Goal: Obtain resource: Obtain resource

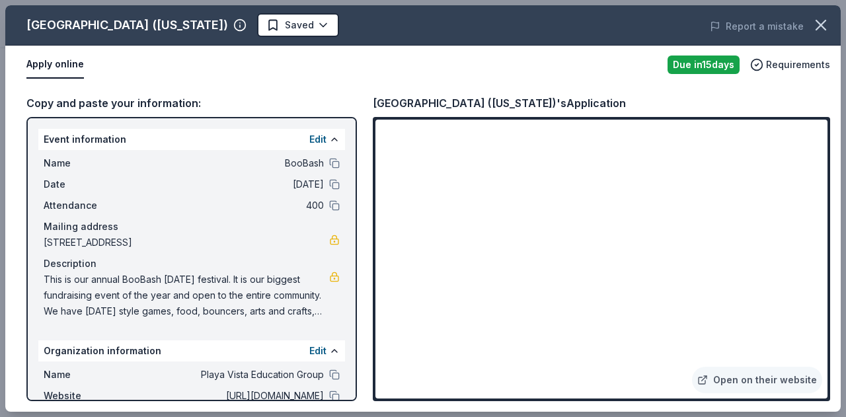
scroll to position [446, 0]
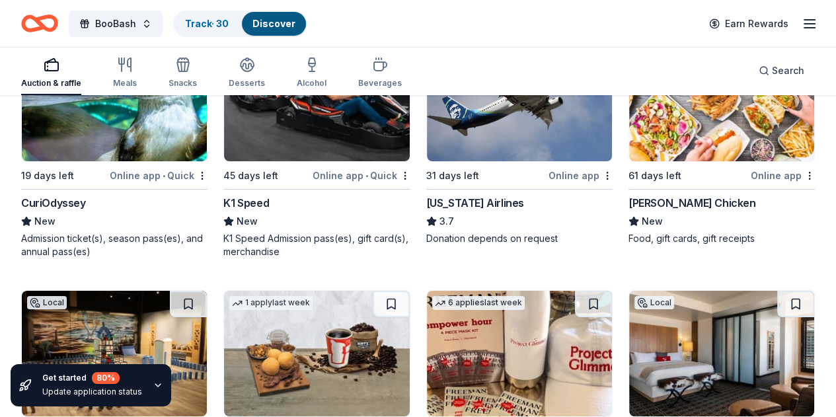
scroll to position [3971, 0]
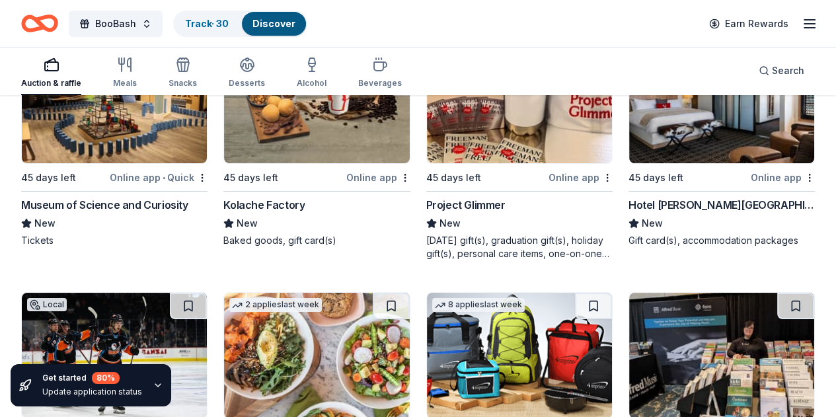
scroll to position [4223, 0]
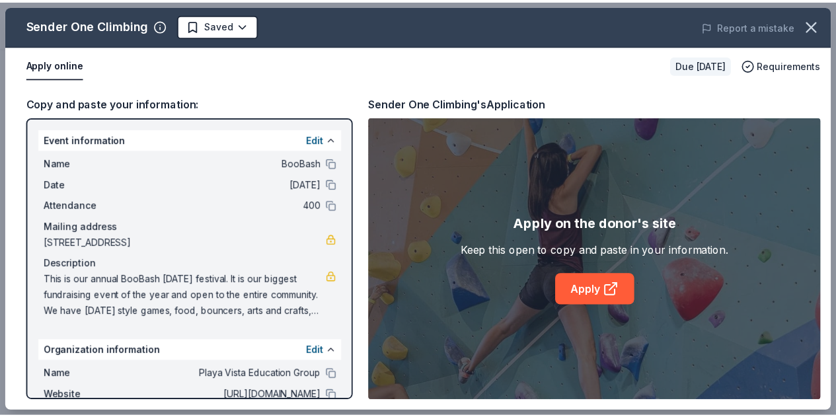
scroll to position [300, 0]
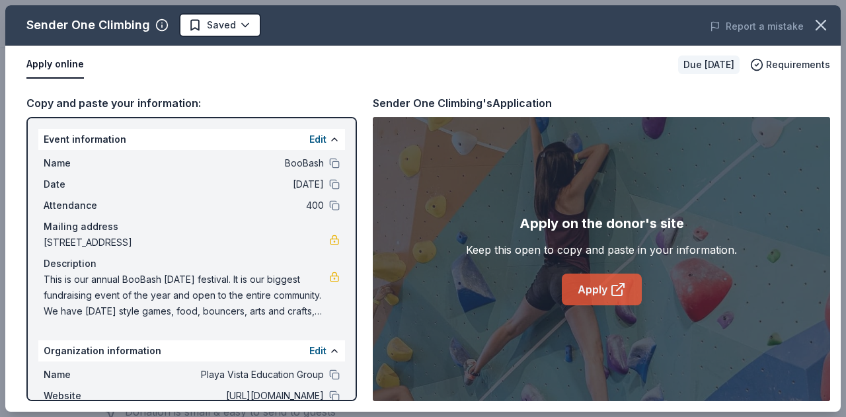
click at [596, 288] on link "Apply" at bounding box center [602, 290] width 80 height 32
click at [827, 20] on icon "button" at bounding box center [821, 25] width 19 height 19
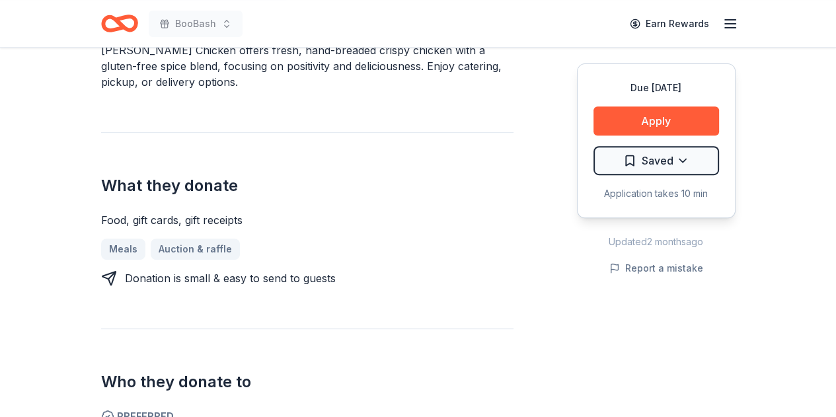
scroll to position [433, 0]
